Goal: Transaction & Acquisition: Purchase product/service

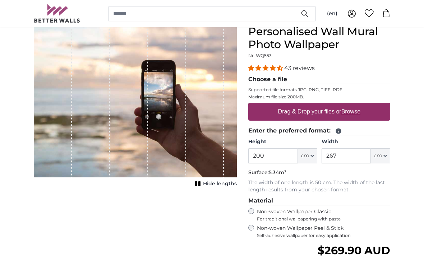
scroll to position [72, 0]
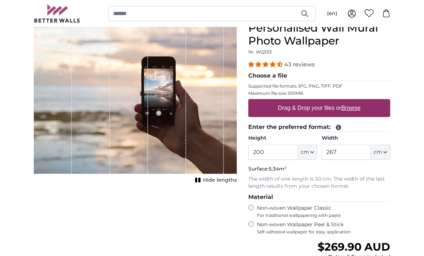
click at [274, 155] on input "200" at bounding box center [272, 152] width 49 height 15
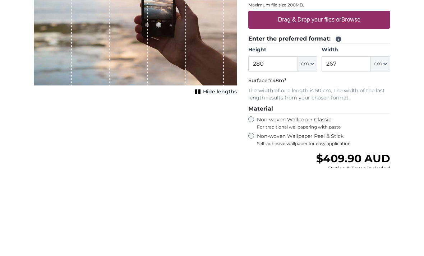
type input "280"
click at [350, 145] on input "267" at bounding box center [346, 152] width 49 height 15
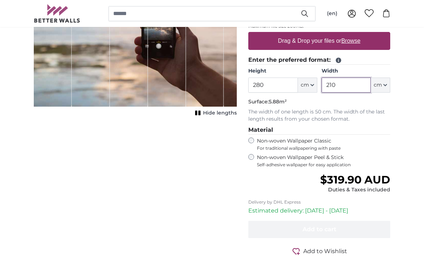
scroll to position [139, 0]
type input "210"
click at [247, 158] on div "Personalised Wall Mural Photo Wallpaper Nr. WQ553 43 reviews Choose a file Supp…" at bounding box center [319, 122] width 153 height 337
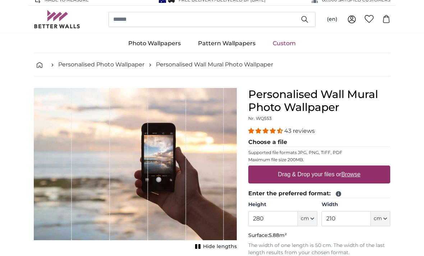
scroll to position [4, 0]
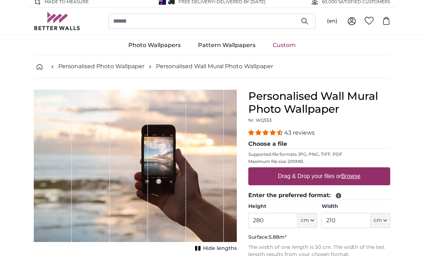
click at [273, 146] on legend "Choose a file" at bounding box center [319, 144] width 142 height 9
click at [347, 178] on u "Browse" at bounding box center [350, 176] width 19 height 6
click at [347, 170] on input "Drag & Drop your files or Browse" at bounding box center [319, 168] width 142 height 2
